Goal: Information Seeking & Learning: Learn about a topic

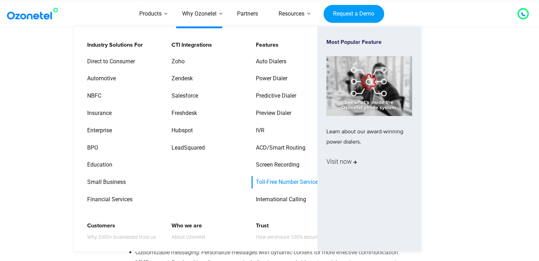
scroll to position [1498, 0]
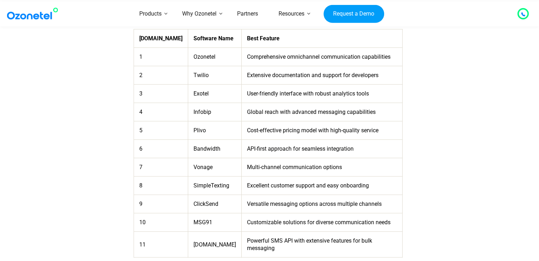
scroll to position [432, 0]
drag, startPoint x: 138, startPoint y: 48, endPoint x: 388, endPoint y: 232, distance: 310.5
click at [388, 232] on div "Overview of the Best SMS API Providers Here is a table summarizing the top 11 S…" at bounding box center [268, 126] width 269 height 283
copy thead
